Goal: Communication & Community: Answer question/provide support

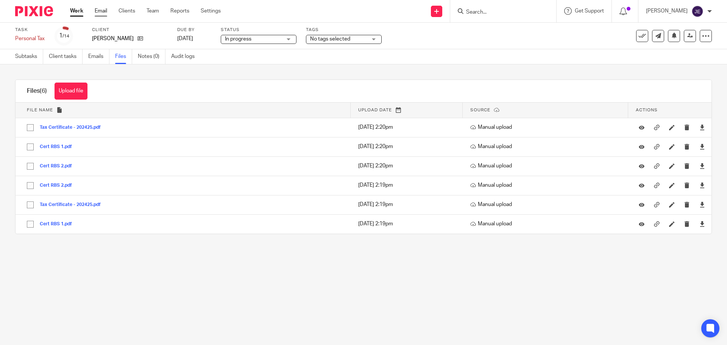
drag, startPoint x: 101, startPoint y: 11, endPoint x: 97, endPoint y: 11, distance: 4.2
click at [101, 11] on link "Email" at bounding box center [101, 11] width 12 height 8
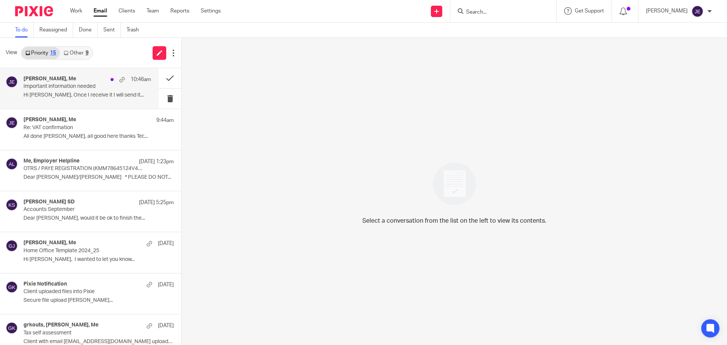
click at [76, 75] on div "Paula Ribeiro, Me 10:46am Important information needed Hi Jade, Once I receive …" at bounding box center [79, 88] width 159 height 41
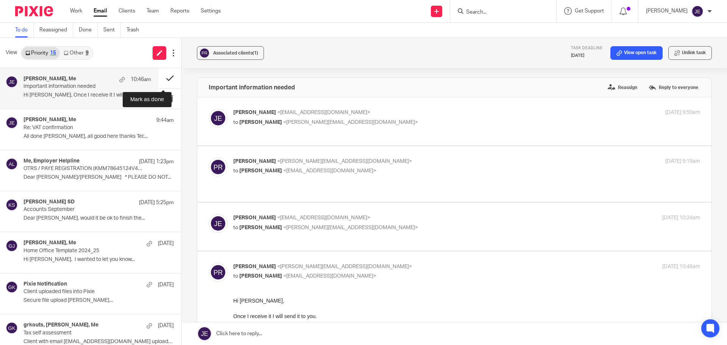
click at [160, 80] on button at bounding box center [170, 78] width 23 height 20
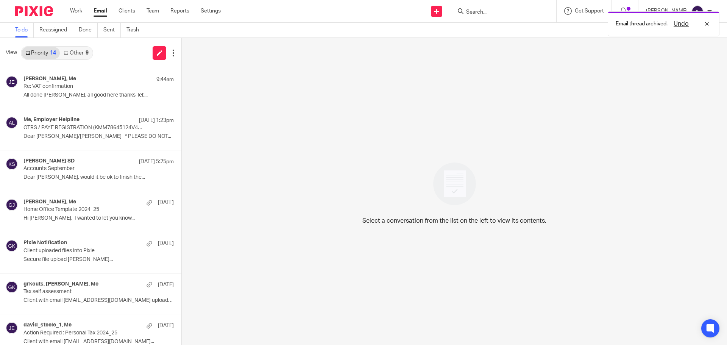
click at [72, 56] on link "Other 9" at bounding box center [76, 53] width 32 height 12
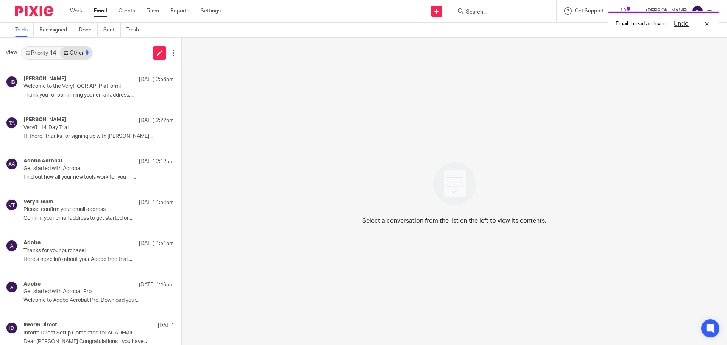
click at [42, 50] on link "Priority 14" at bounding box center [41, 53] width 38 height 12
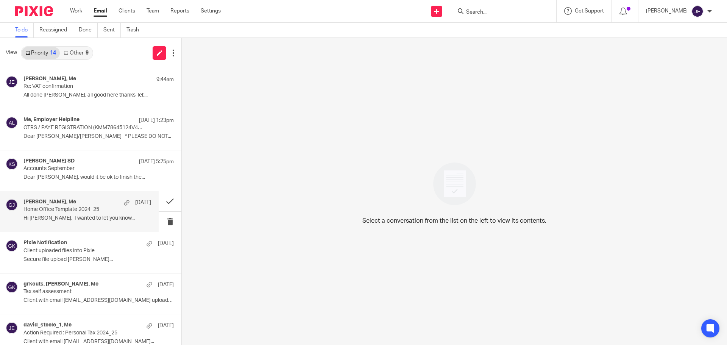
click at [105, 219] on p "Hi [PERSON_NAME], I wanted to let you know..." at bounding box center [87, 218] width 128 height 6
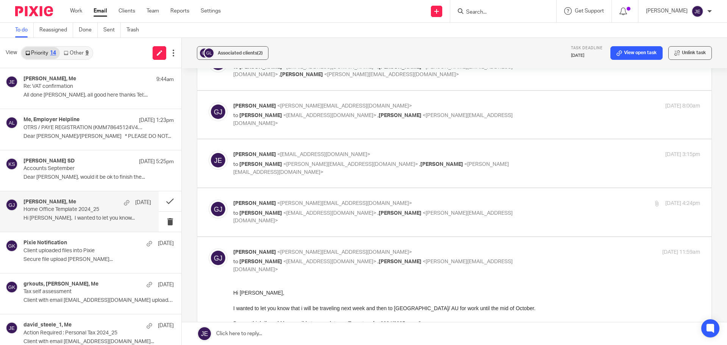
scroll to position [379, 0]
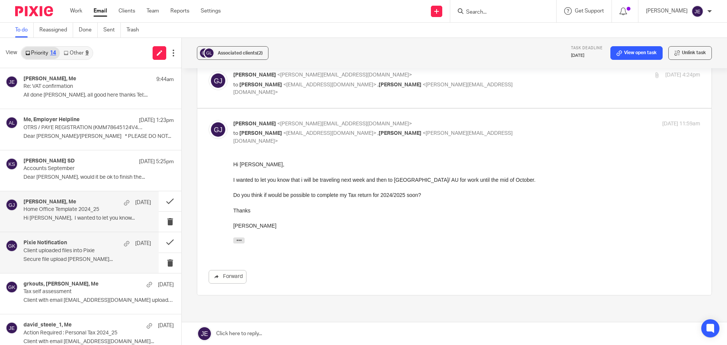
click at [80, 257] on p "Secure file upload [PERSON_NAME]..." at bounding box center [87, 259] width 128 height 6
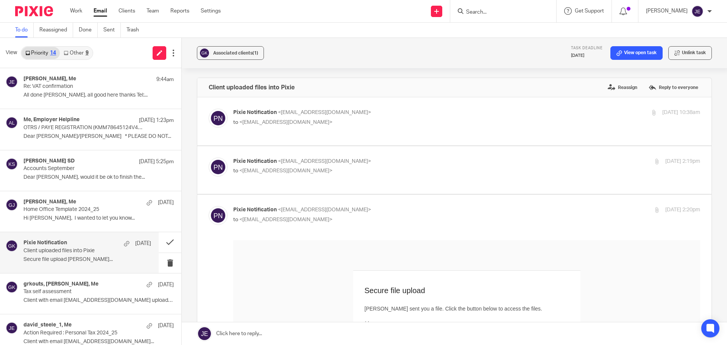
scroll to position [0, 0]
